Goal: Task Accomplishment & Management: Use online tool/utility

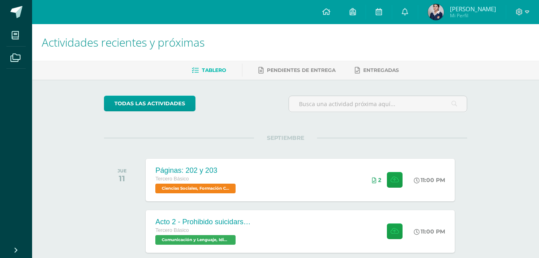
scroll to position [196, 0]
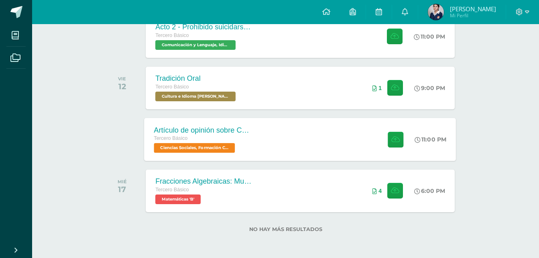
click at [246, 138] on div "Tercero Básico" at bounding box center [202, 138] width 97 height 9
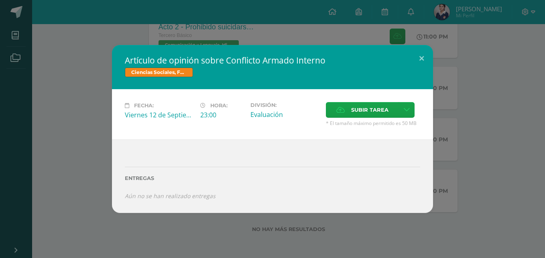
drag, startPoint x: 130, startPoint y: 46, endPoint x: 246, endPoint y: 68, distance: 118.8
click at [246, 68] on div "Artículo de opinión sobre Conflicto Armado Interno Ciencias Sociales, Formación…" at bounding box center [272, 67] width 321 height 44
click at [351, 111] on span "Subir tarea" at bounding box center [369, 109] width 37 height 15
click at [0, 0] on input "Subir tarea" at bounding box center [0, 0] width 0 height 0
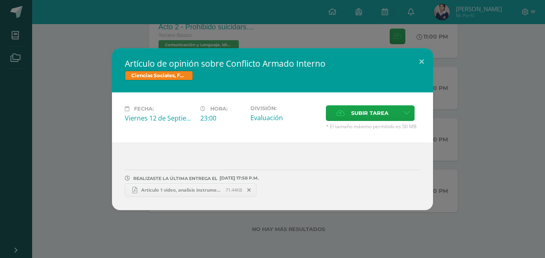
click at [251, 194] on span at bounding box center [249, 189] width 14 height 9
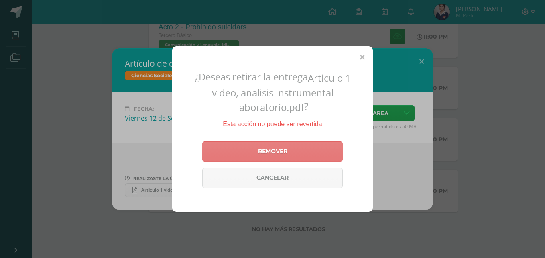
click at [247, 154] on link "Remover" at bounding box center [272, 151] width 140 height 20
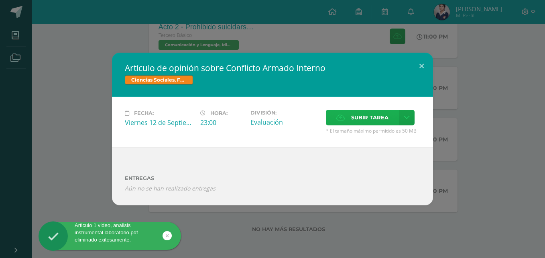
click at [351, 123] on span "Subir tarea" at bounding box center [369, 117] width 37 height 15
click at [0, 0] on input "Subir tarea" at bounding box center [0, 0] width 0 height 0
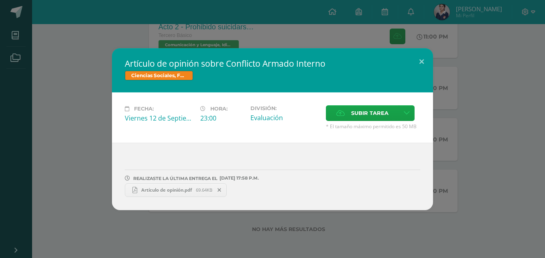
click at [183, 193] on span "Artículo de opinión.pdf" at bounding box center [166, 190] width 59 height 6
click at [417, 53] on button at bounding box center [421, 61] width 23 height 27
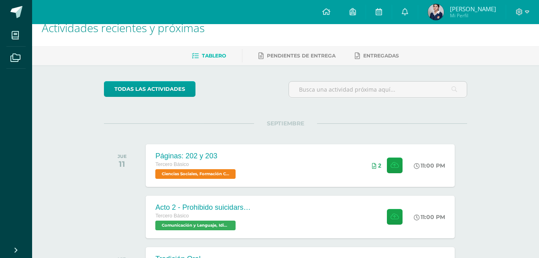
scroll to position [0, 0]
